Goal: Task Accomplishment & Management: Manage account settings

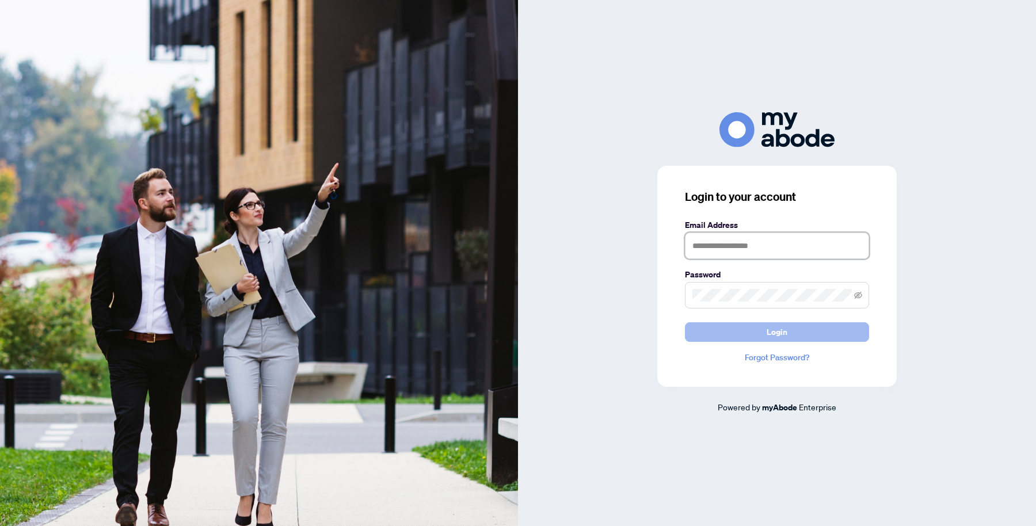
type input "**********"
click at [728, 331] on button "Login" at bounding box center [777, 332] width 184 height 20
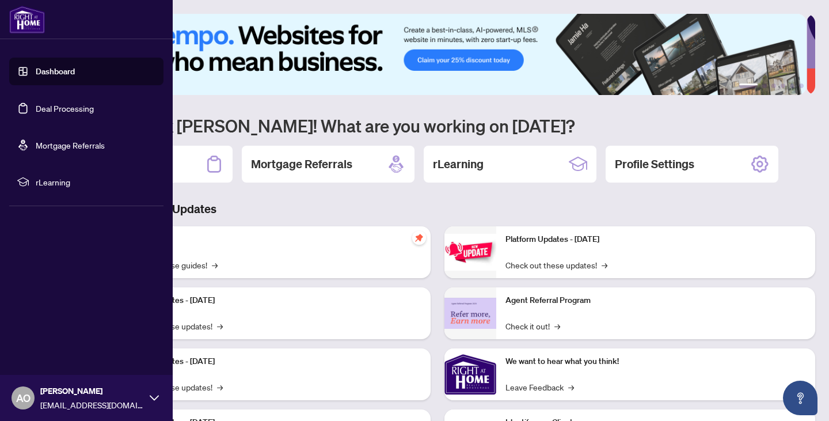
click at [68, 109] on link "Deal Processing" at bounding box center [65, 108] width 58 height 10
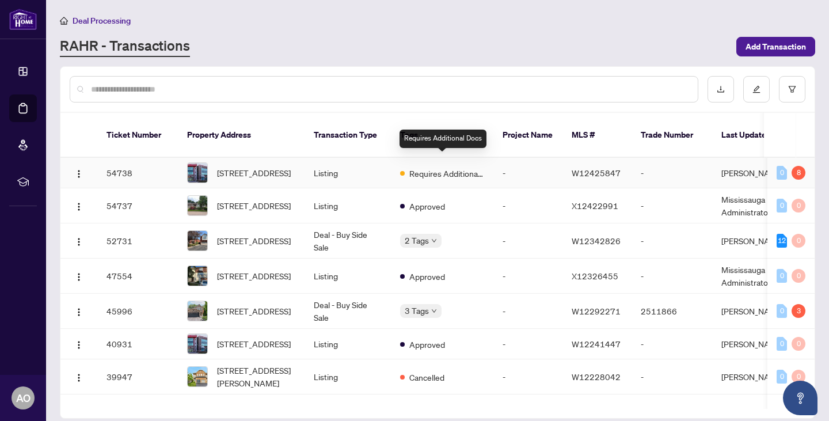
click at [466, 167] on span "Requires Additional Docs" at bounding box center [446, 173] width 75 height 13
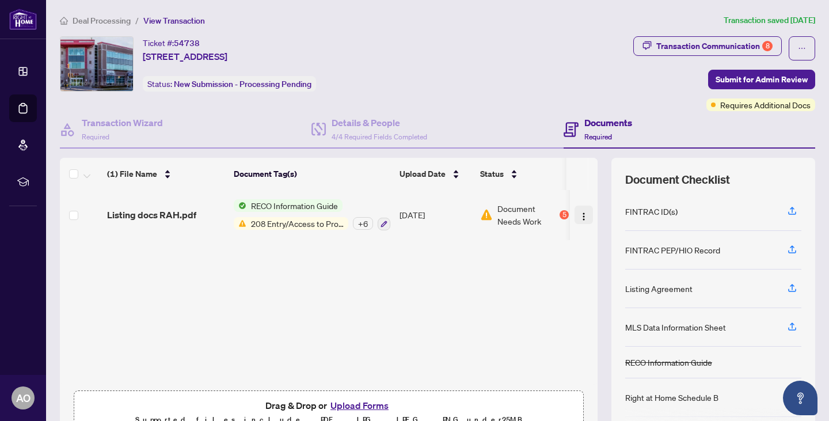
click at [579, 214] on img "button" at bounding box center [583, 216] width 9 height 9
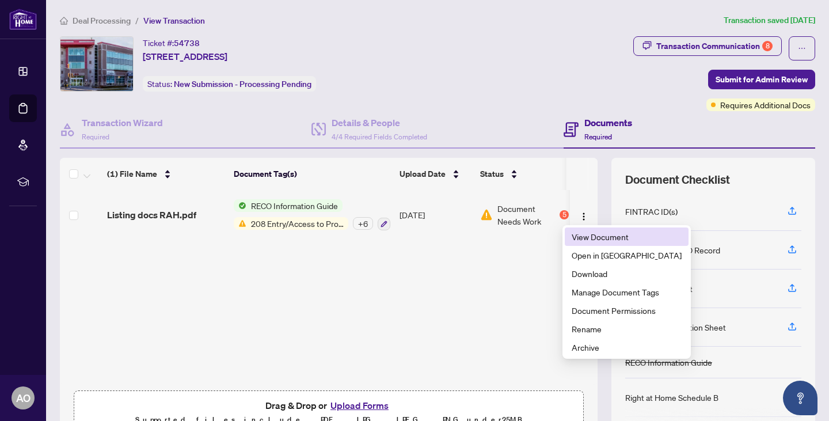
click at [572, 228] on li "View Document" at bounding box center [627, 236] width 124 height 18
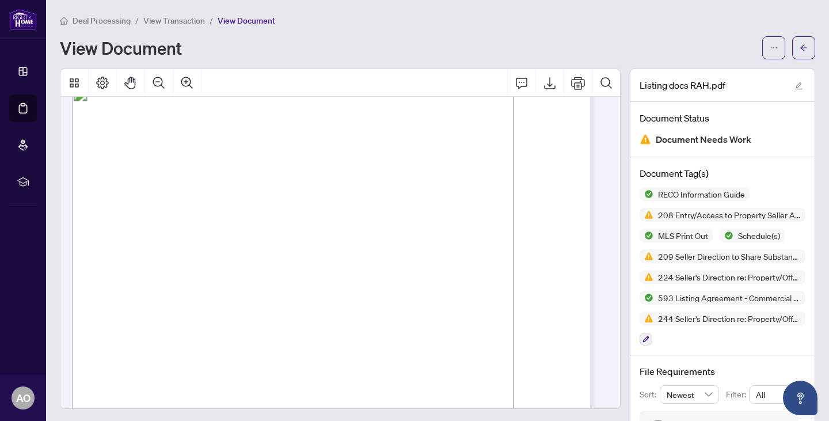
scroll to position [8902, 0]
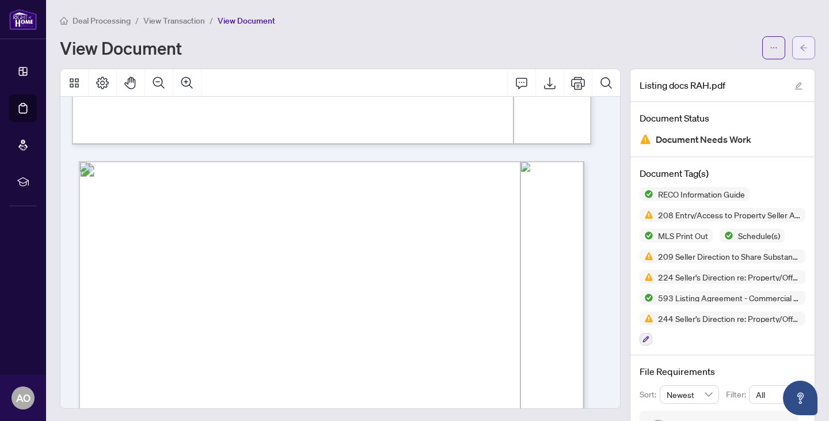
click at [801, 47] on button "button" at bounding box center [803, 47] width 23 height 23
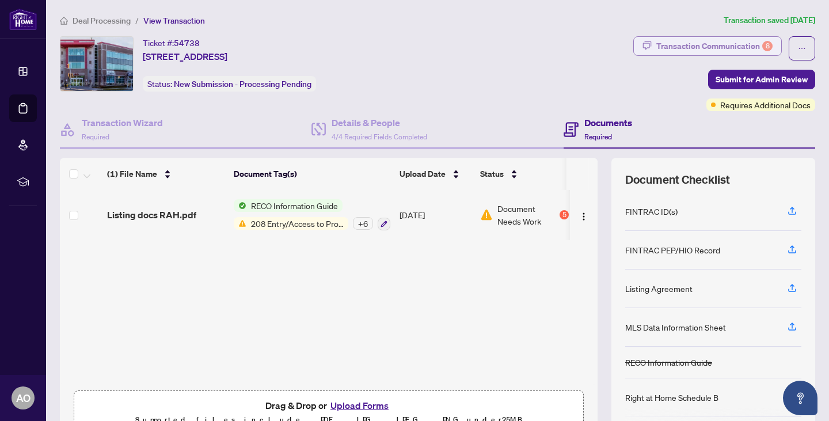
click at [709, 45] on div "Transaction Communication 8" at bounding box center [714, 46] width 116 height 18
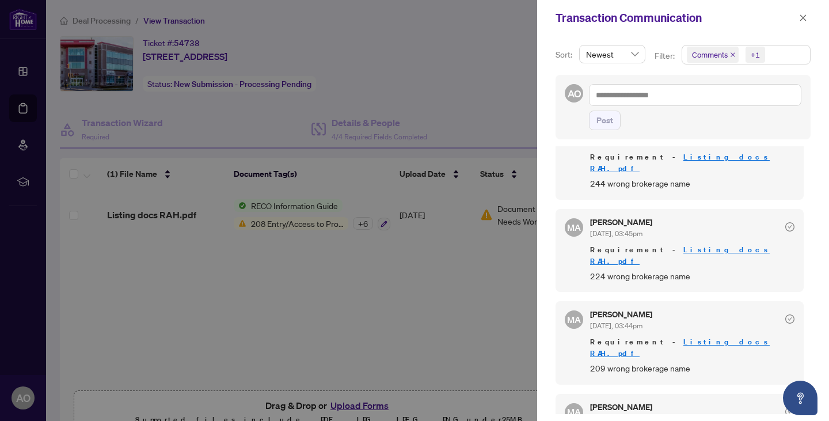
scroll to position [2, 0]
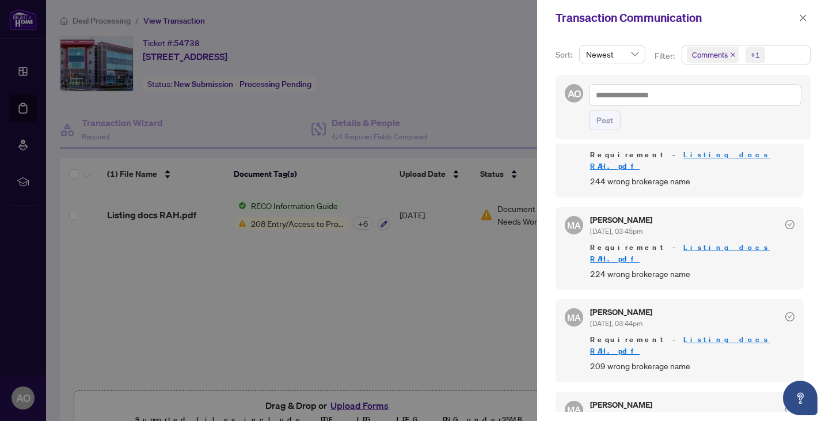
click at [352, 251] on div at bounding box center [414, 210] width 829 height 421
click at [803, 17] on icon "close" at bounding box center [803, 18] width 8 height 8
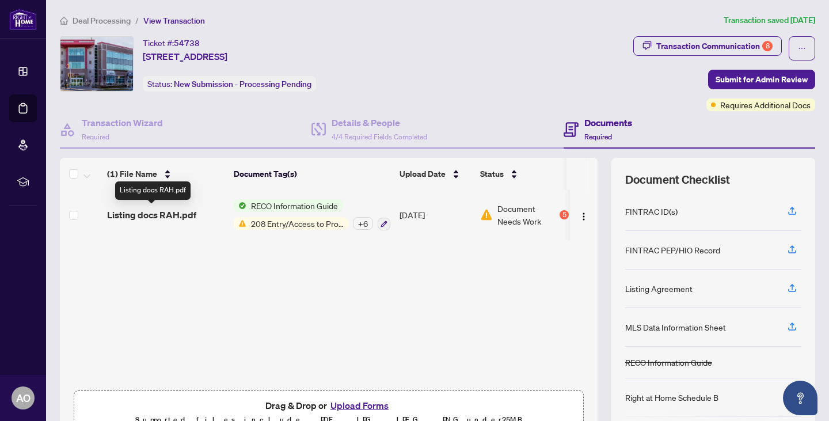
click at [155, 212] on span "Listing docs RAH.pdf" at bounding box center [151, 215] width 89 height 14
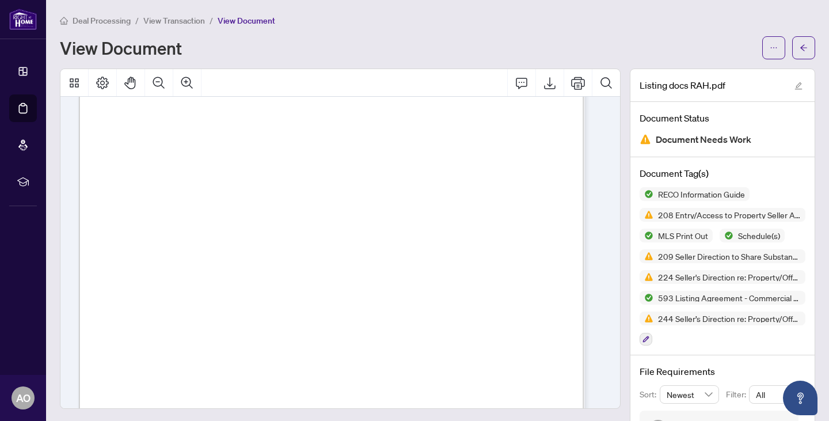
scroll to position [9210, 0]
click at [571, 81] on icon "Print" at bounding box center [578, 83] width 14 height 14
click at [800, 44] on icon "arrow-left" at bounding box center [804, 48] width 8 height 8
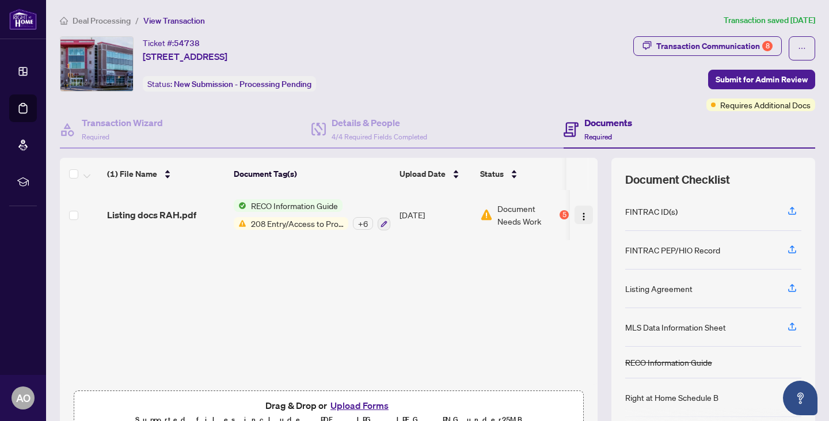
click at [579, 212] on img "button" at bounding box center [583, 216] width 9 height 9
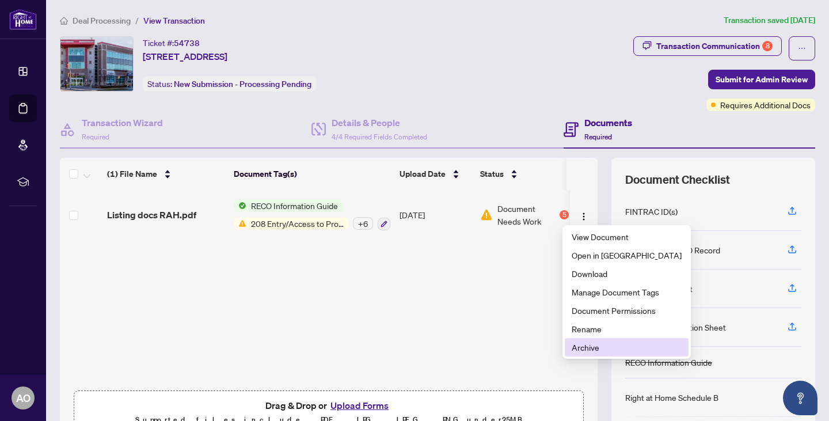
click at [578, 351] on span "Archive" at bounding box center [627, 347] width 110 height 13
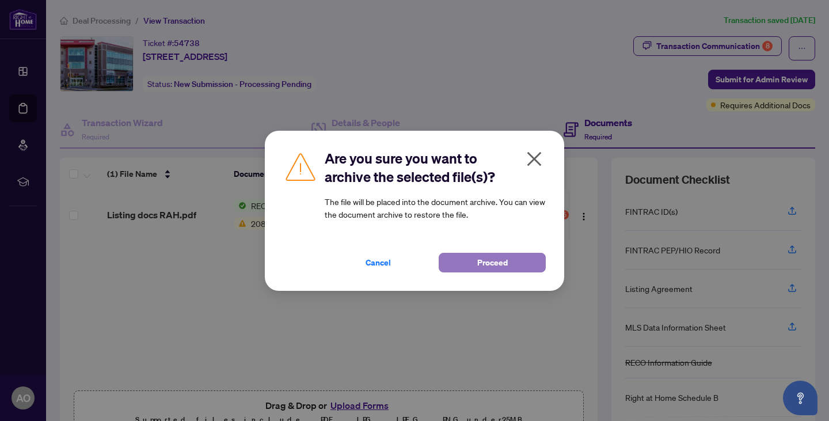
click at [478, 263] on span "Proceed" at bounding box center [492, 262] width 31 height 18
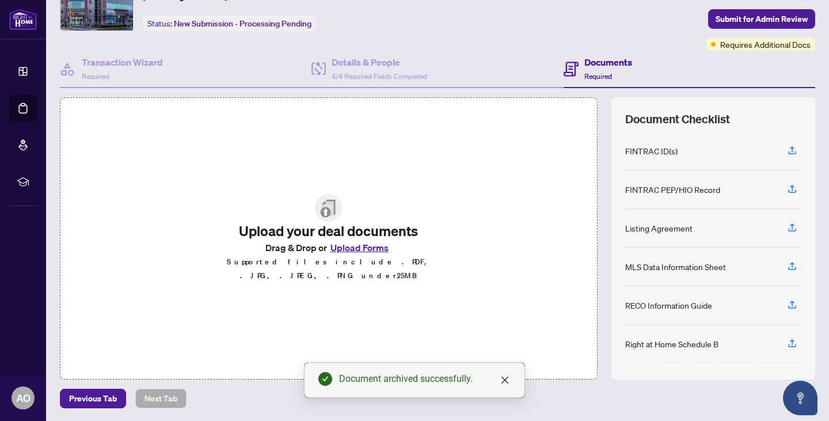
scroll to position [60, 0]
click at [352, 250] on button "Upload Forms" at bounding box center [359, 247] width 65 height 15
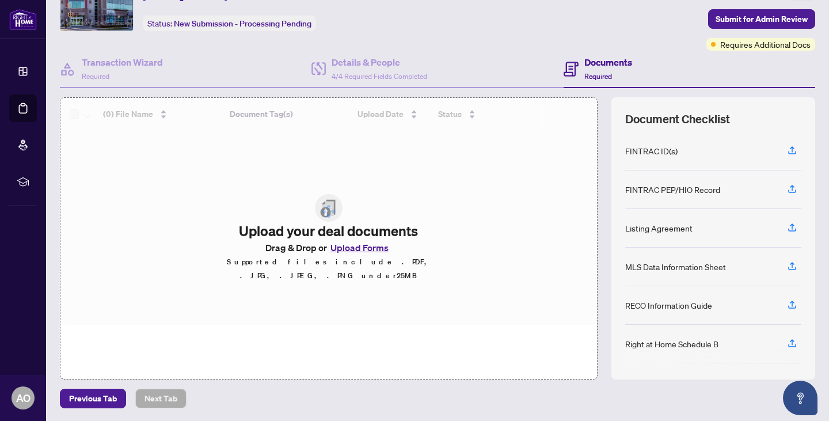
click at [357, 254] on div at bounding box center [328, 211] width 536 height 227
click at [357, 253] on button "Upload Forms" at bounding box center [359, 247] width 65 height 15
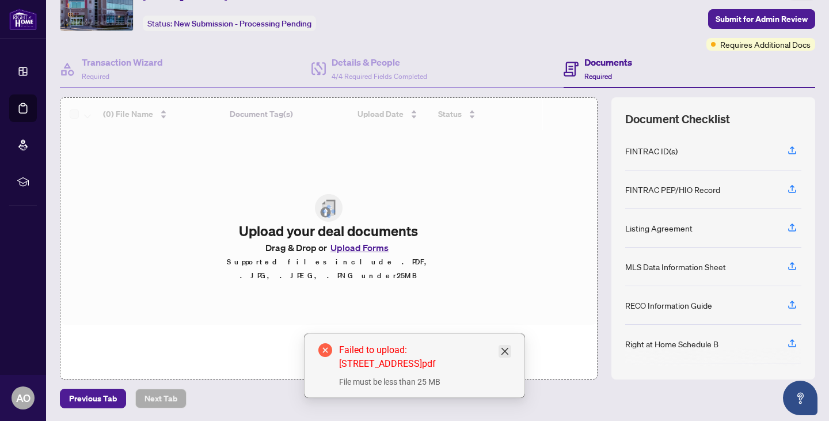
click at [504, 350] on icon "close" at bounding box center [504, 351] width 7 height 7
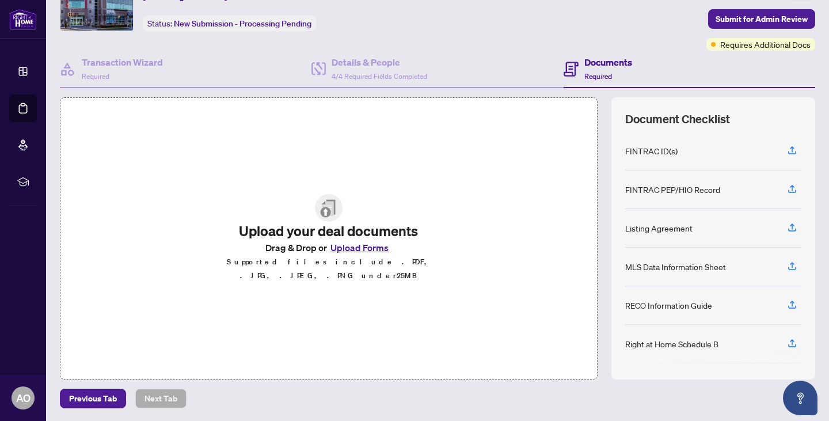
click at [362, 255] on button "Upload Forms" at bounding box center [359, 247] width 65 height 15
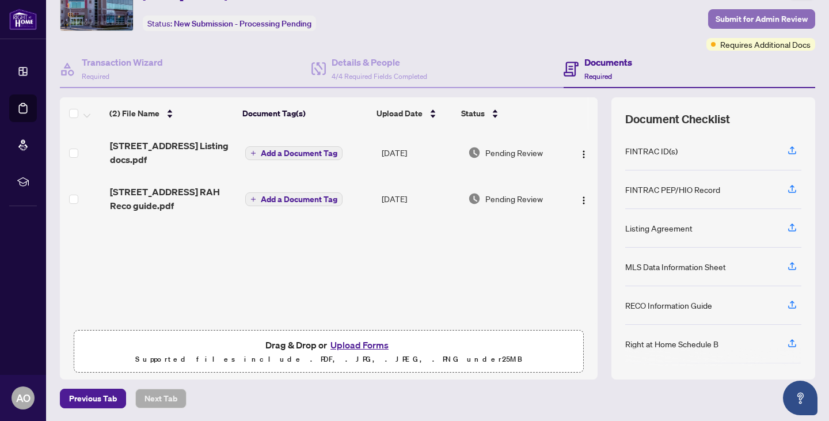
click at [757, 20] on span "Submit for Admin Review" at bounding box center [761, 19] width 92 height 18
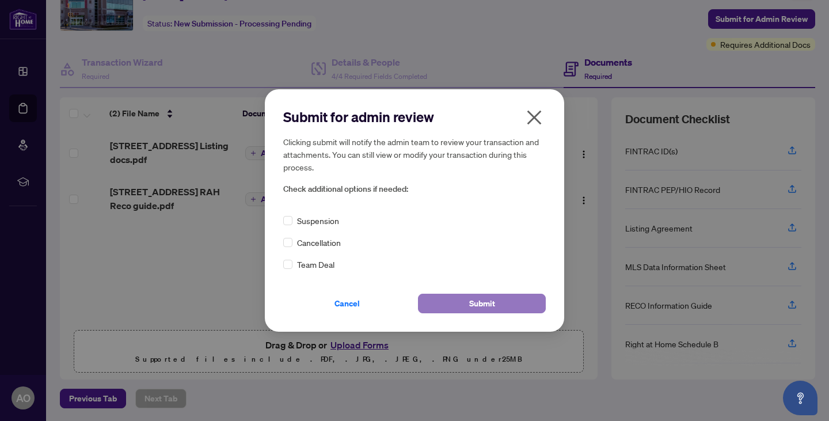
click at [474, 306] on span "Submit" at bounding box center [482, 303] width 26 height 18
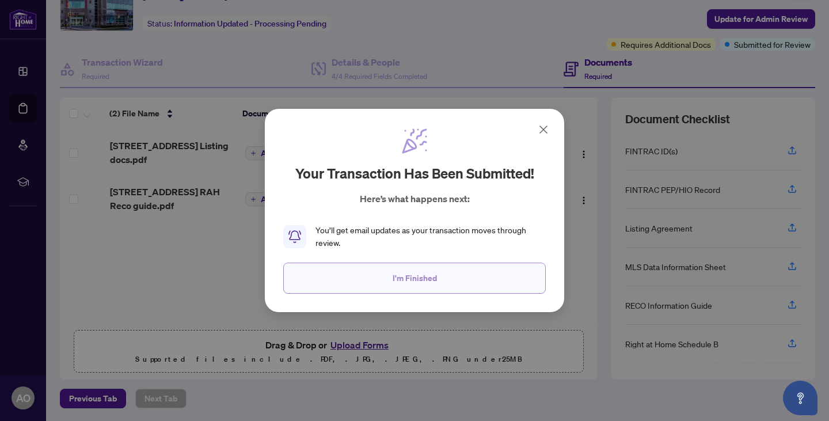
click at [401, 280] on span "I'm Finished" at bounding box center [415, 278] width 44 height 18
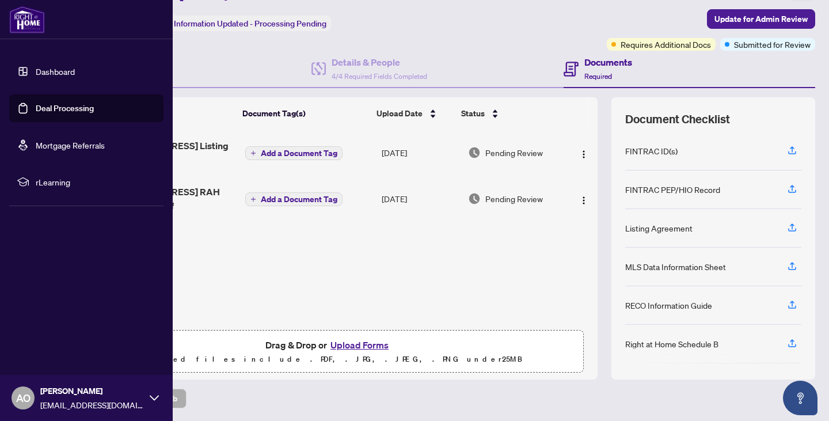
click at [48, 107] on link "Deal Processing" at bounding box center [65, 108] width 58 height 10
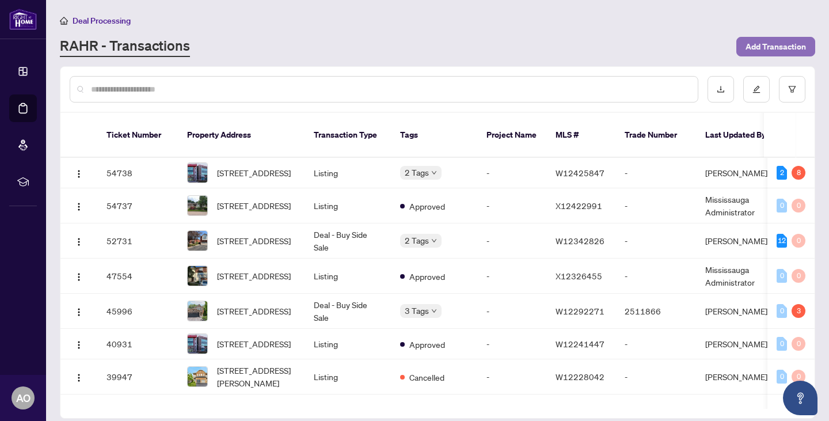
click at [767, 47] on span "Add Transaction" at bounding box center [775, 46] width 60 height 18
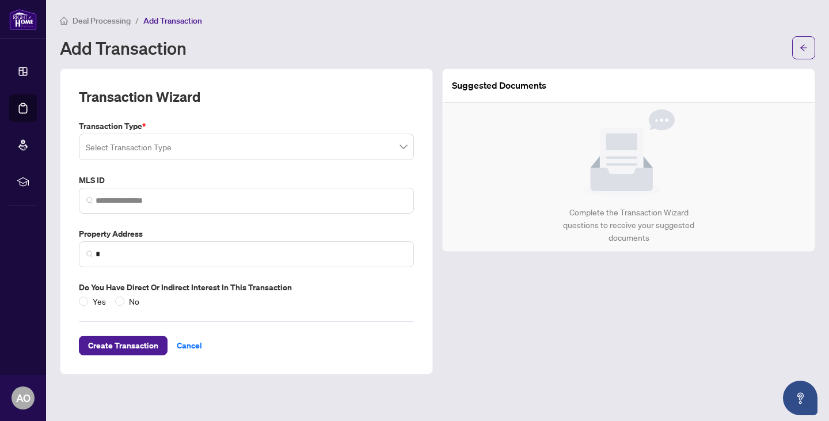
click at [140, 147] on input "search" at bounding box center [241, 148] width 311 height 25
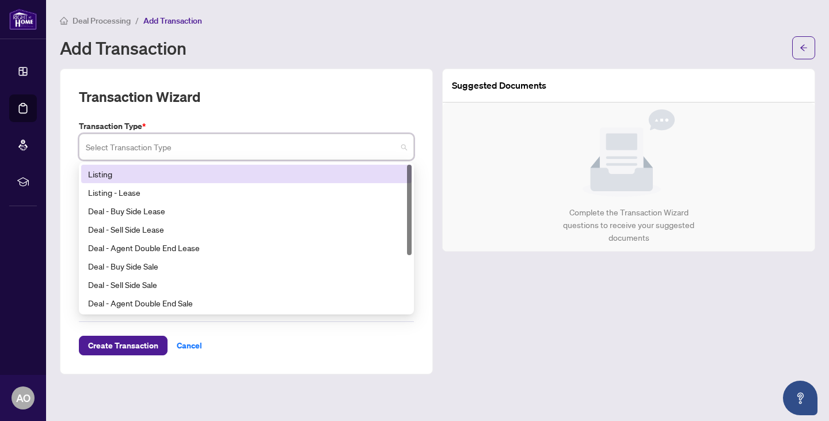
click at [142, 171] on div "Listing" at bounding box center [246, 173] width 317 height 13
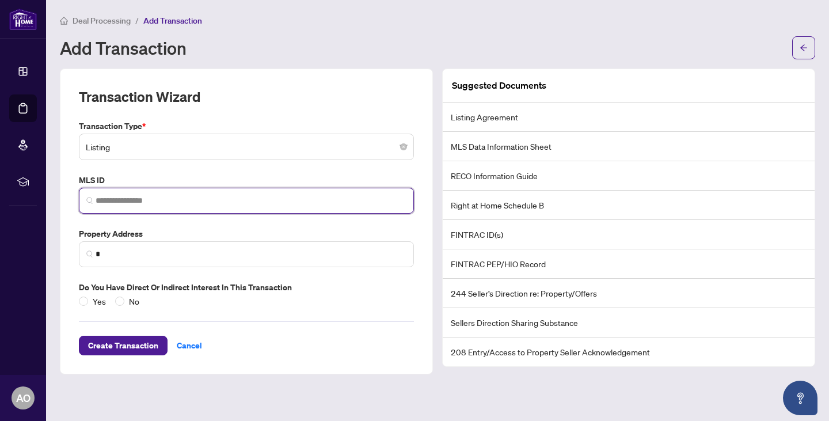
click at [131, 205] on input "search" at bounding box center [251, 201] width 311 height 12
paste input "*********"
type input "*********"
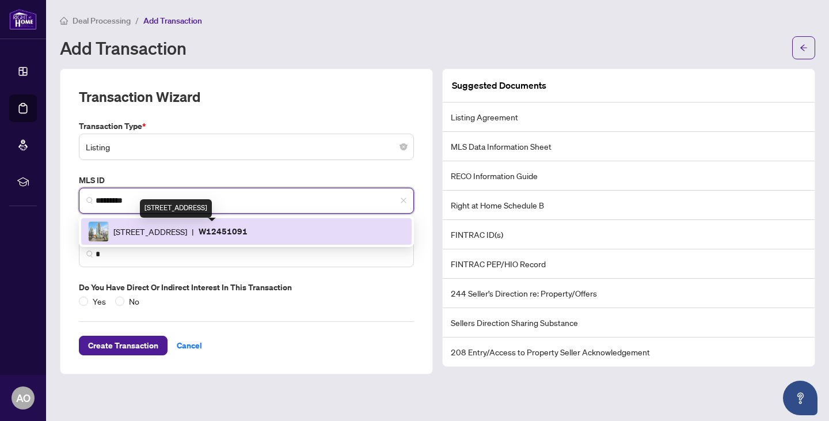
click at [179, 232] on span "70 Absolute Ave, Mississauga, Ontario L4Z 0A4, Canada" at bounding box center [150, 231] width 74 height 13
type input "**********"
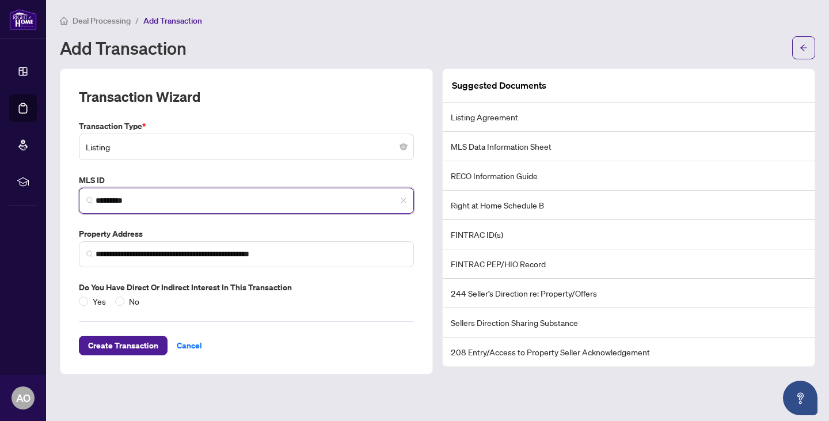
type input "*********"
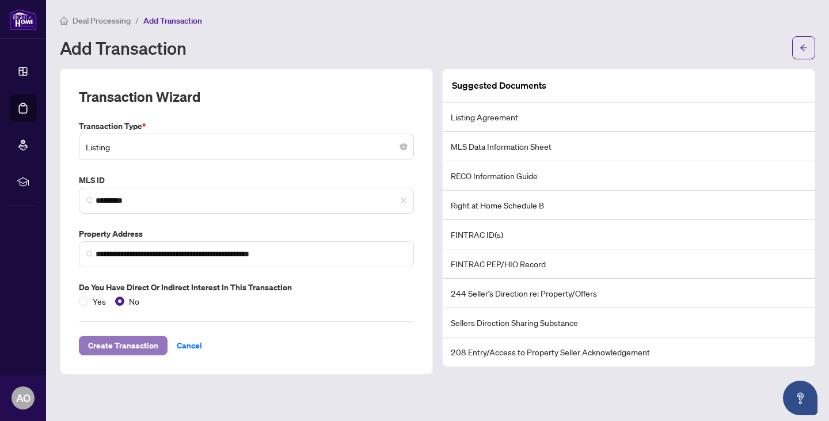
click at [112, 340] on span "Create Transaction" at bounding box center [123, 345] width 70 height 18
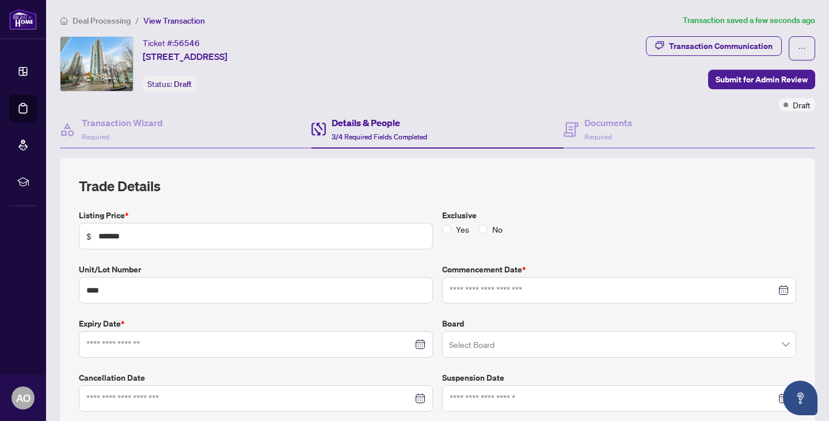
type input "**********"
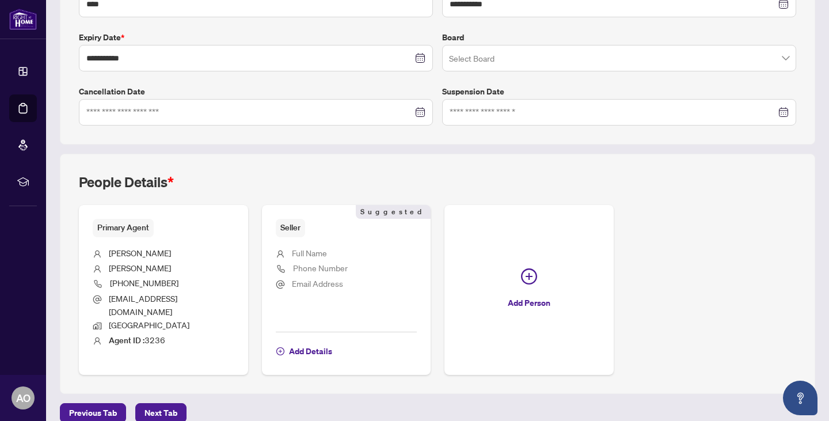
scroll to position [289, 0]
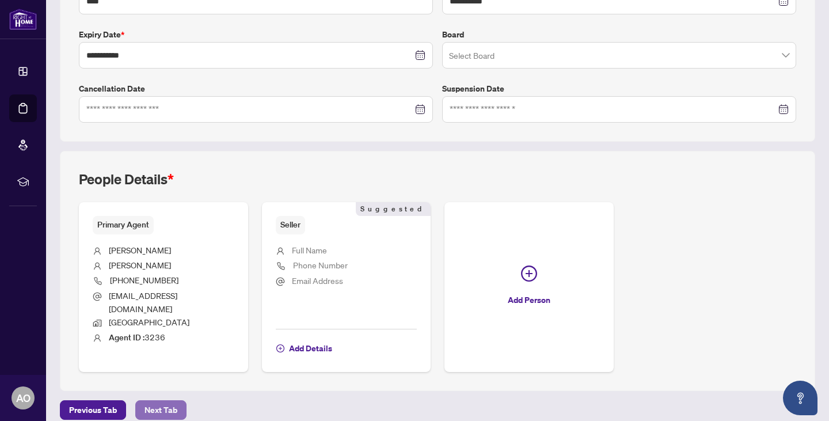
click at [178, 404] on button "Next Tab" at bounding box center [160, 410] width 51 height 20
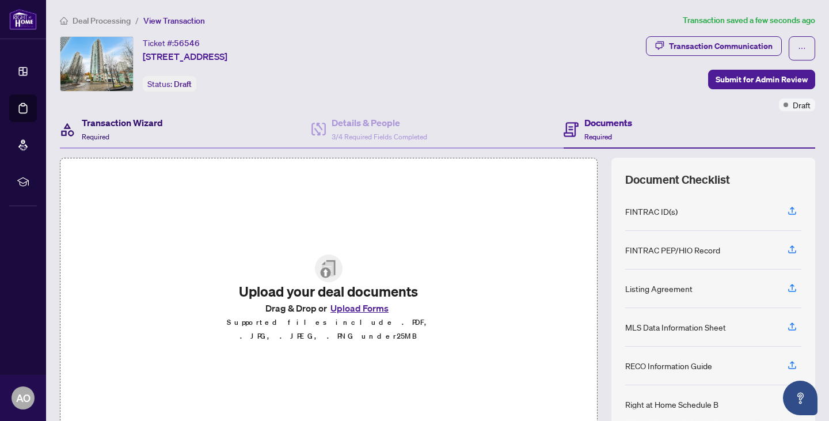
click at [154, 116] on h4 "Transaction Wizard" at bounding box center [122, 123] width 81 height 14
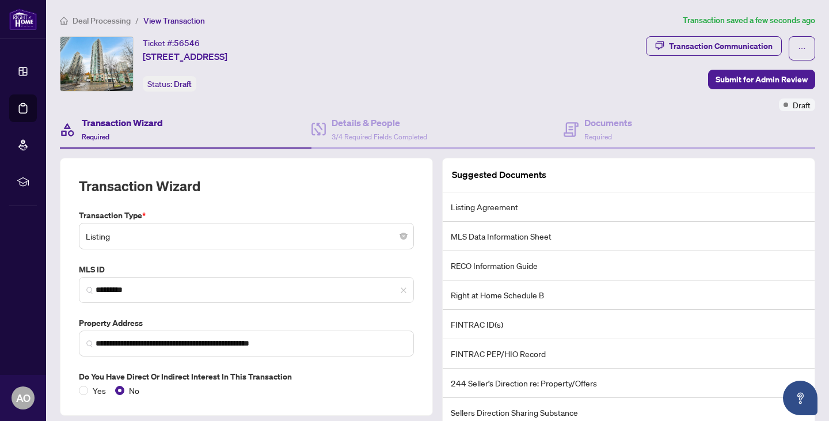
scroll to position [77, 0]
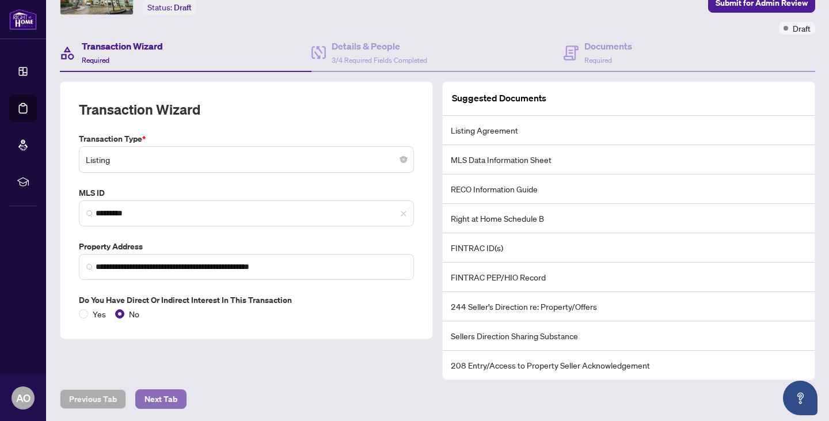
click at [157, 397] on span "Next Tab" at bounding box center [160, 399] width 33 height 18
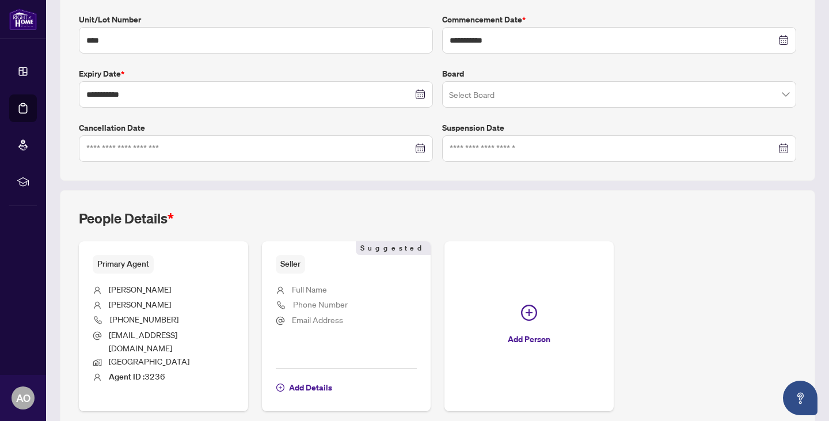
scroll to position [289, 0]
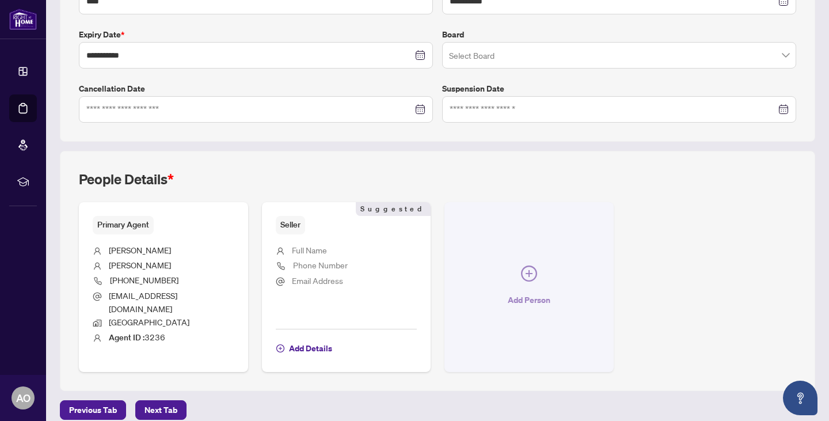
click at [528, 265] on icon "plus-circle" at bounding box center [529, 273] width 16 height 16
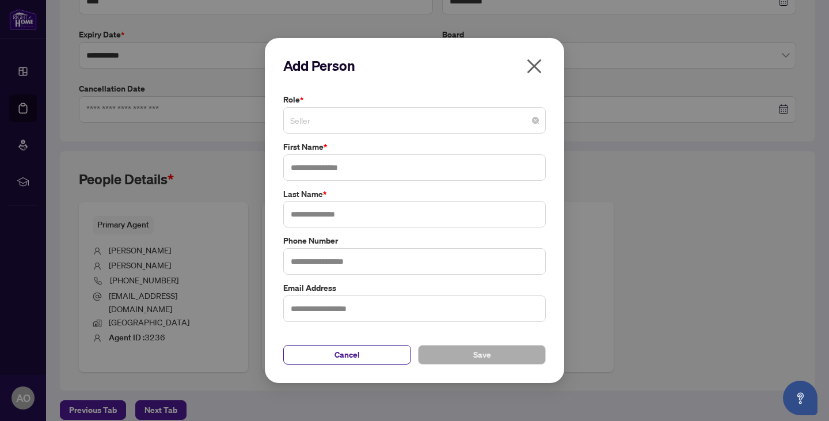
click at [348, 127] on span "Seller" at bounding box center [414, 120] width 249 height 22
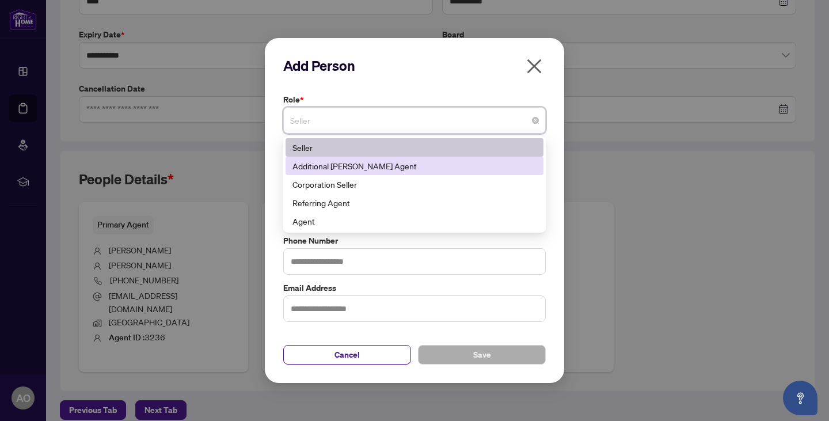
click at [344, 166] on div "Additional RAHR Agent" at bounding box center [414, 165] width 244 height 13
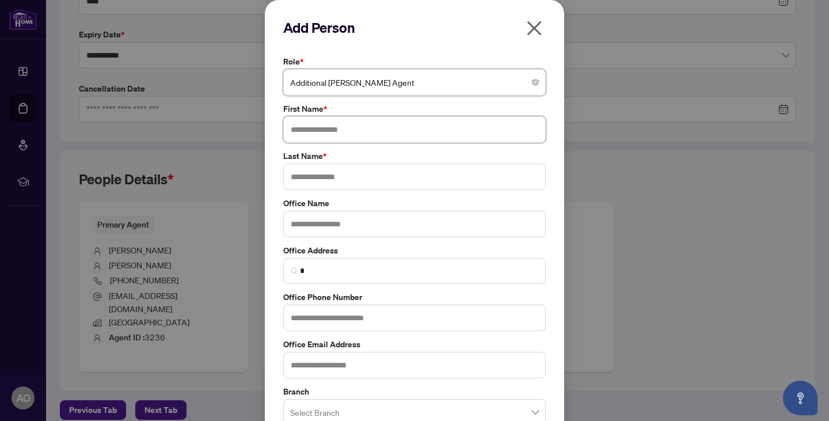
click at [317, 135] on input "text" at bounding box center [414, 129] width 262 height 26
drag, startPoint x: 318, startPoint y: 131, endPoint x: 373, endPoint y: 136, distance: 54.9
click at [373, 136] on input "**********" at bounding box center [414, 129] width 262 height 26
type input "**********"
click at [323, 178] on input "text" at bounding box center [414, 176] width 262 height 26
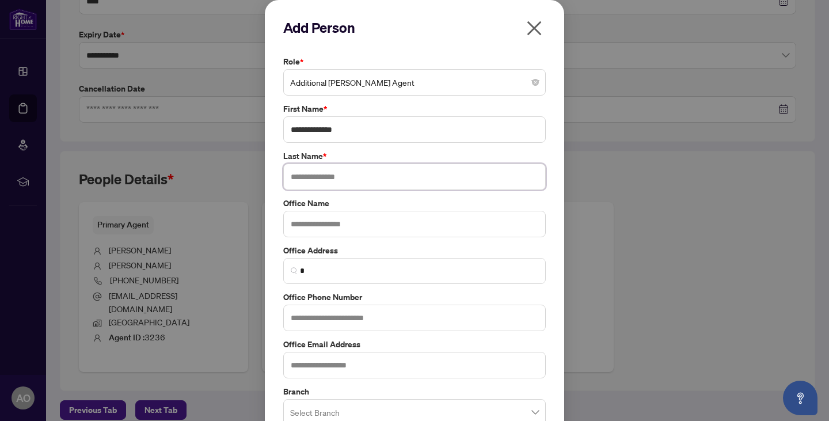
paste input "******"
type input "******"
drag, startPoint x: 318, startPoint y: 130, endPoint x: 375, endPoint y: 135, distance: 57.2
click at [375, 135] on input "**********" at bounding box center [414, 129] width 262 height 26
type input "*******"
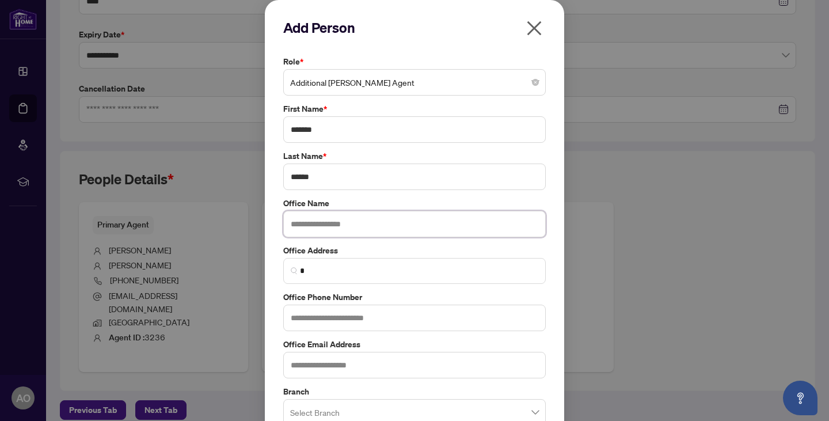
click at [307, 226] on input "text" at bounding box center [414, 224] width 262 height 26
type input "**********"
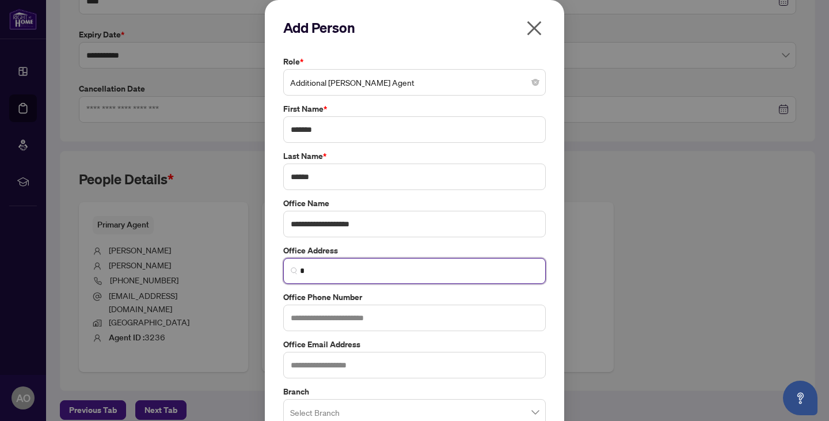
click at [300, 273] on input "*" at bounding box center [419, 271] width 238 height 12
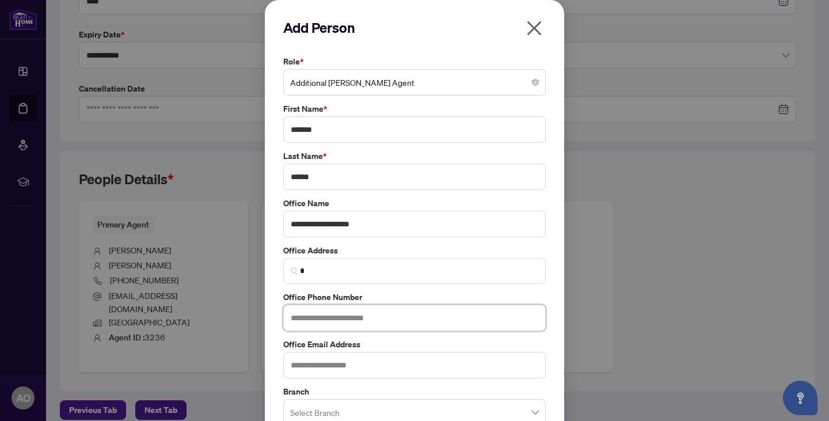
click at [351, 326] on input "text" at bounding box center [414, 317] width 262 height 26
type input "**********"
click at [308, 370] on input "text" at bounding box center [414, 365] width 262 height 26
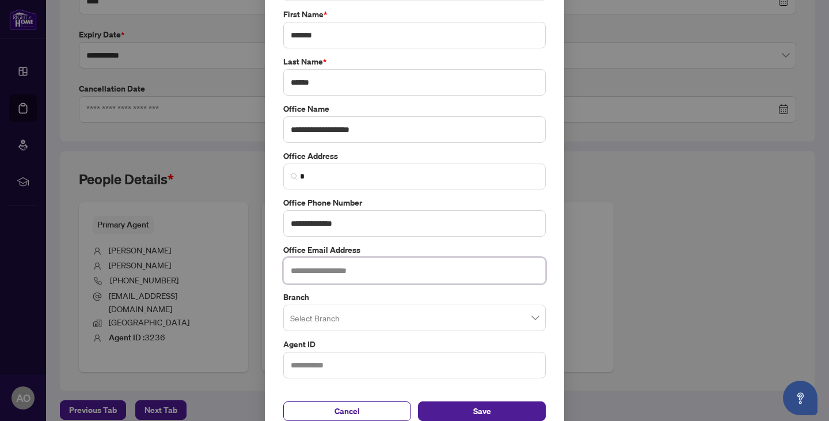
scroll to position [113, 0]
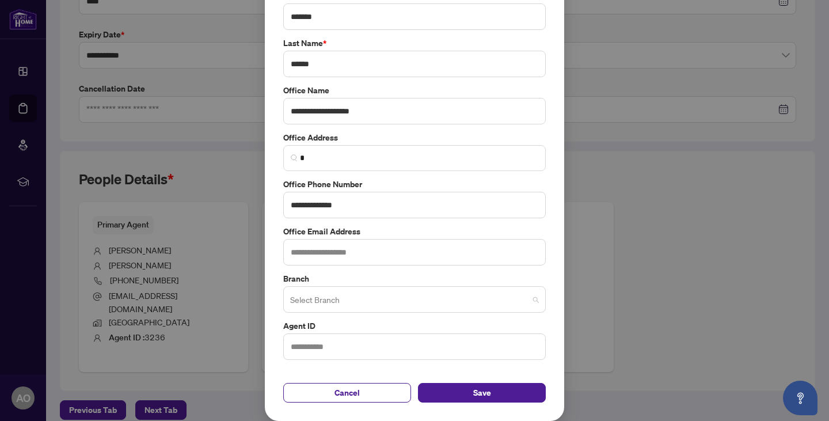
click at [340, 294] on input "search" at bounding box center [409, 300] width 238 height 25
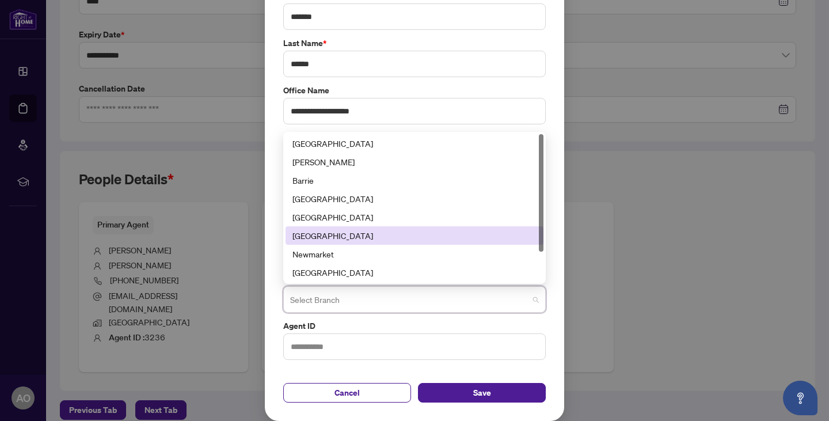
click at [336, 238] on div "Mississauga" at bounding box center [414, 235] width 244 height 13
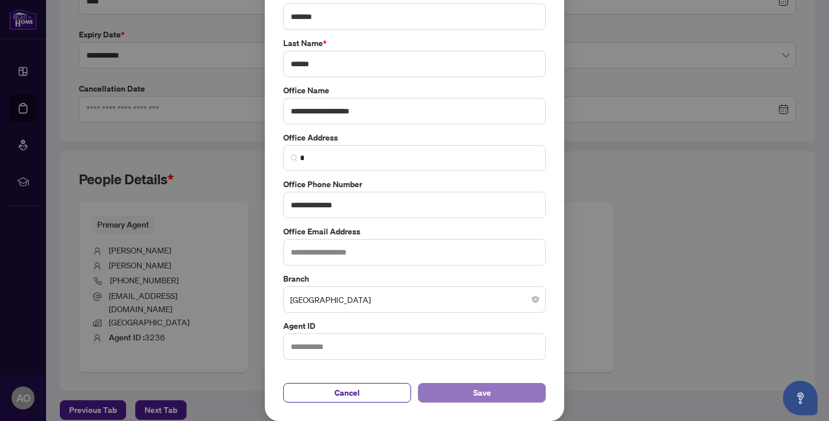
click at [461, 396] on button "Save" at bounding box center [482, 393] width 128 height 20
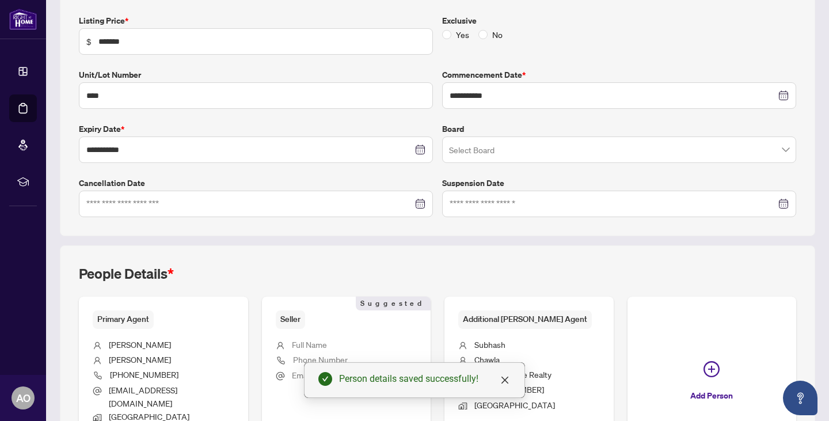
scroll to position [303, 0]
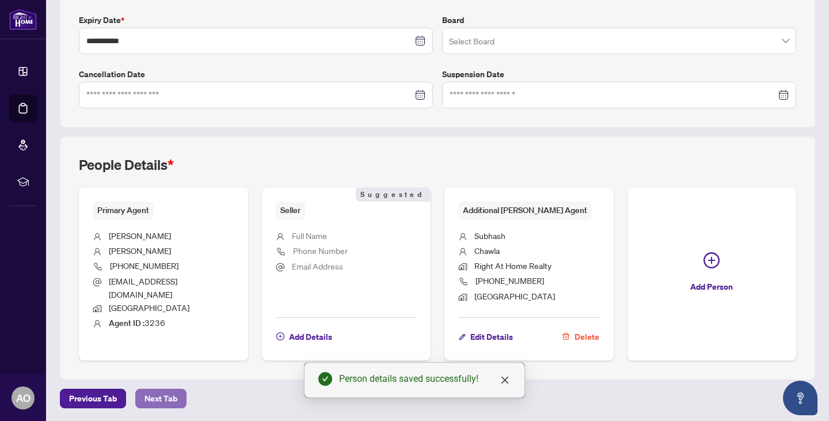
click at [155, 402] on span "Next Tab" at bounding box center [160, 398] width 33 height 18
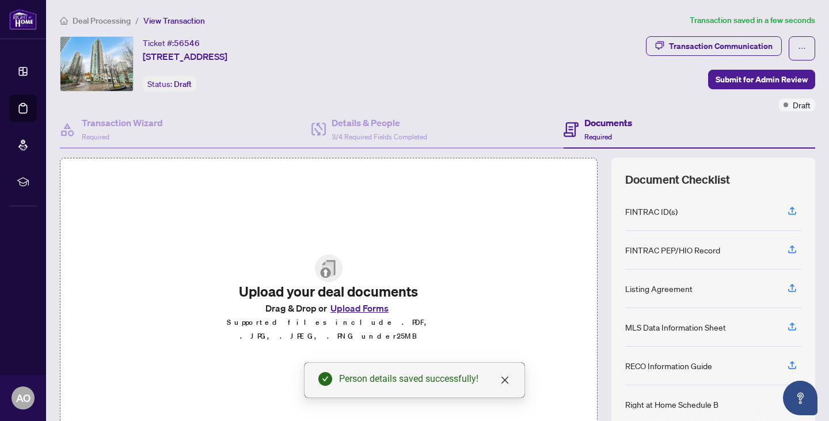
click at [345, 311] on button "Upload Forms" at bounding box center [359, 307] width 65 height 15
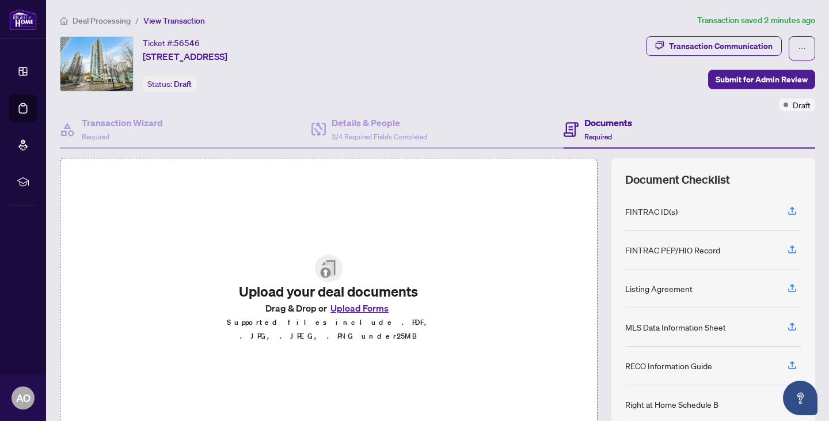
click at [338, 314] on button "Upload Forms" at bounding box center [359, 307] width 65 height 15
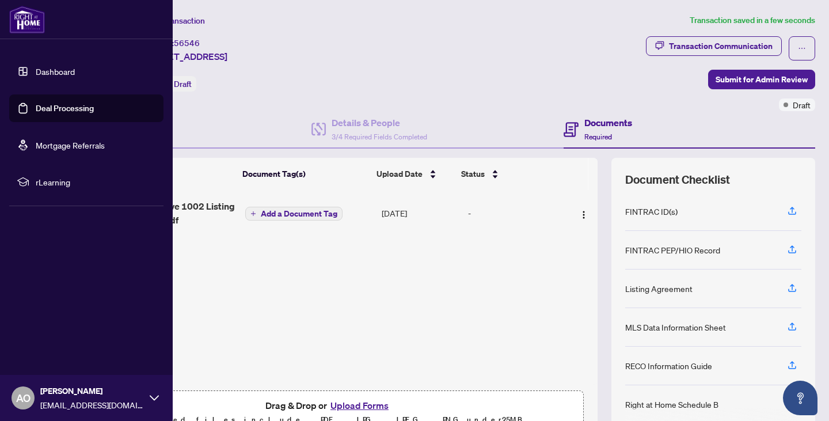
click at [55, 111] on link "Deal Processing" at bounding box center [65, 108] width 58 height 10
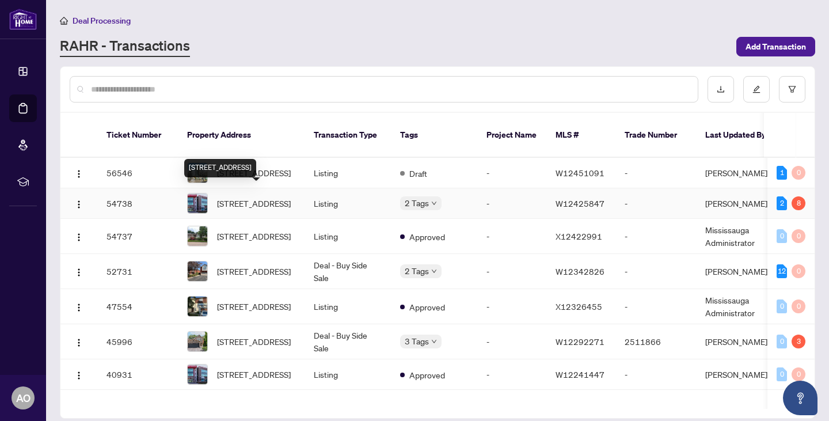
click at [254, 204] on span "305-50 Sunny Meadow Blvd, Brampton, Ontario L6R 0Y7, Canada" at bounding box center [254, 203] width 74 height 13
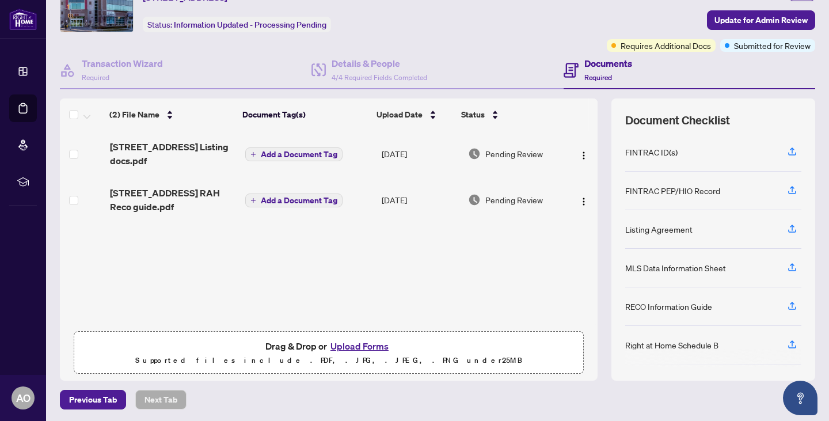
scroll to position [60, 0]
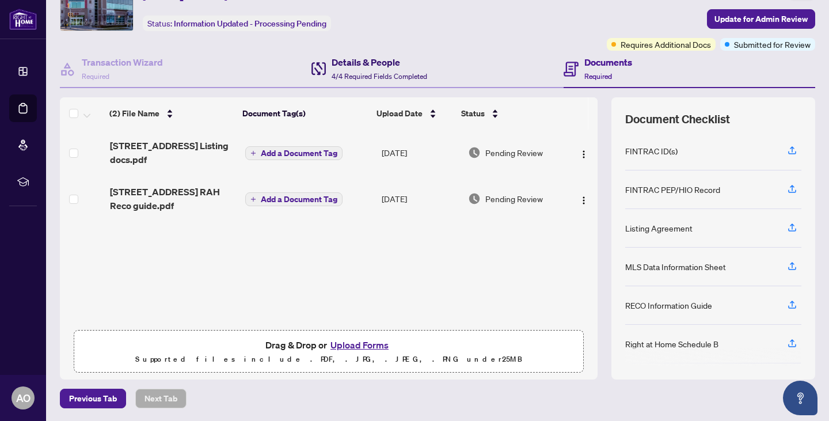
click at [337, 69] on div "Details & People 4/4 Required Fields Completed" at bounding box center [380, 68] width 96 height 27
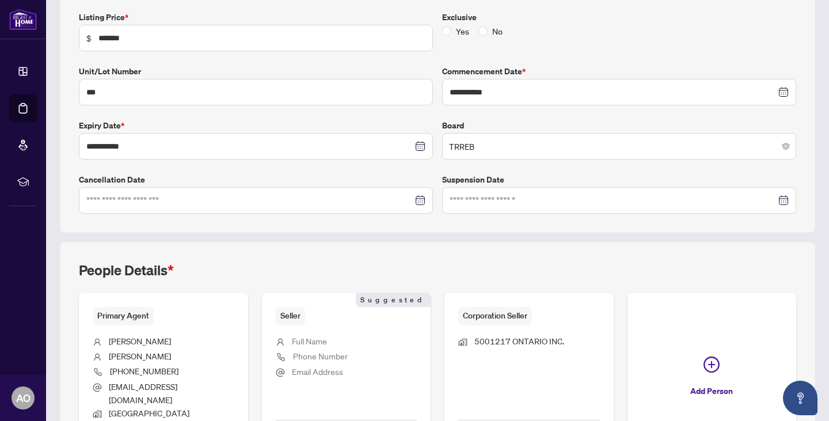
scroll to position [289, 0]
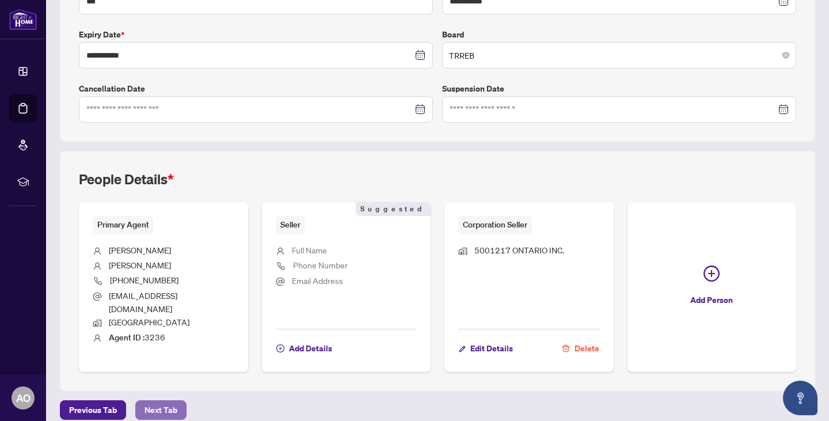
click at [157, 401] on span "Next Tab" at bounding box center [160, 410] width 33 height 18
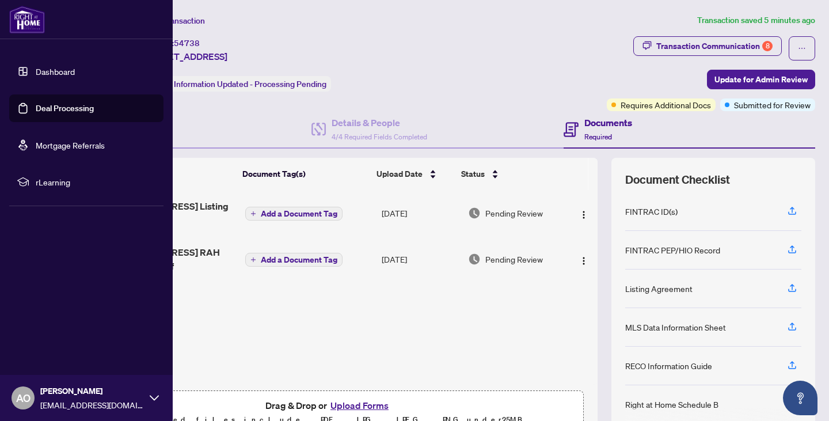
click at [36, 112] on link "Deal Processing" at bounding box center [65, 108] width 58 height 10
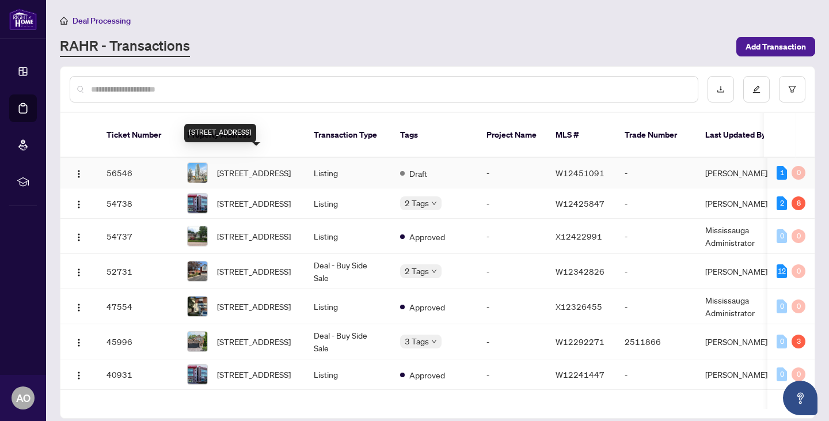
click at [258, 166] on span "1002-70 Absolute Ave, Mississauga, Ontario L4Z 0A4, Canada" at bounding box center [254, 172] width 74 height 13
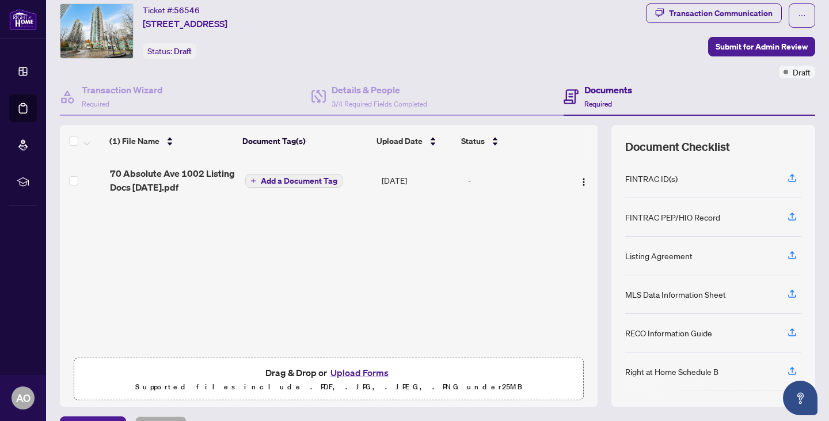
scroll to position [60, 0]
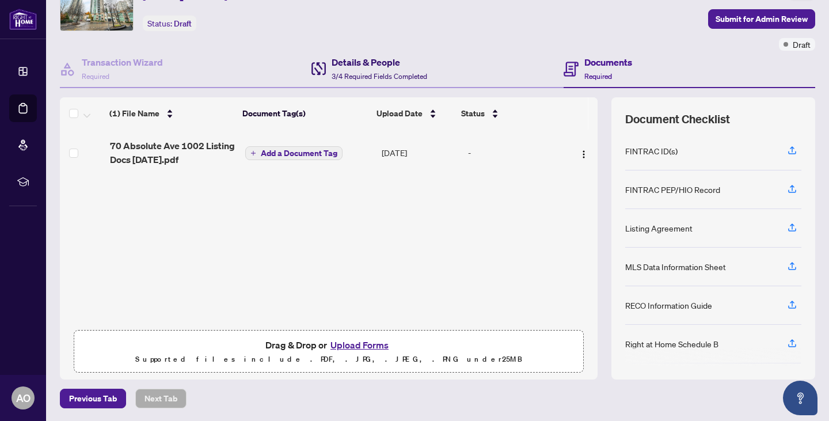
click at [340, 63] on h4 "Details & People" at bounding box center [380, 62] width 96 height 14
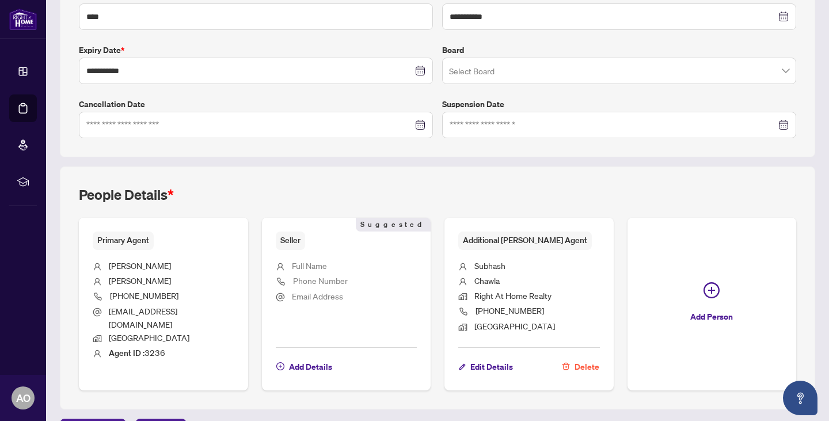
scroll to position [303, 0]
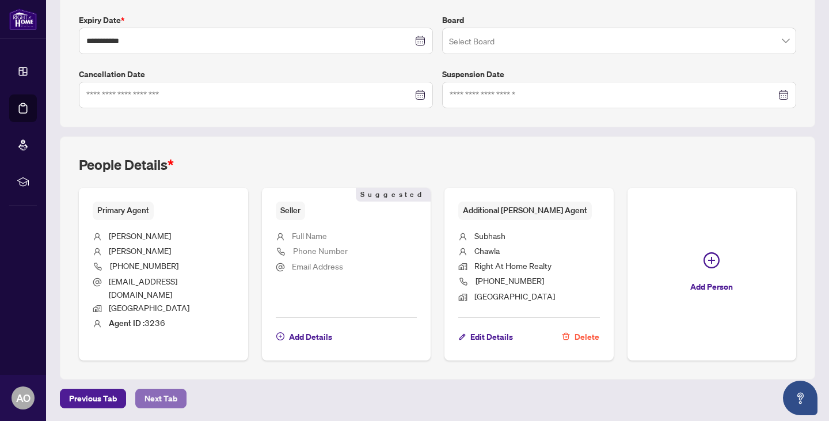
click at [150, 397] on span "Next Tab" at bounding box center [160, 398] width 33 height 18
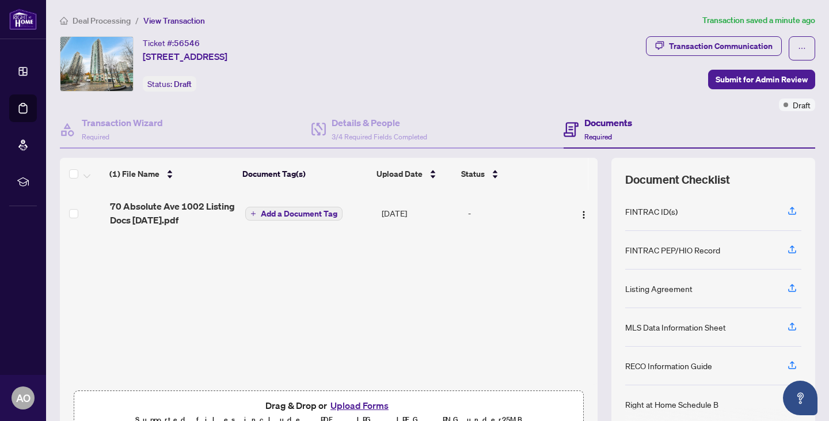
click at [592, 130] on div "Documents Required" at bounding box center [608, 129] width 48 height 27
click at [596, 124] on h4 "Documents" at bounding box center [608, 123] width 48 height 14
